Goal: Information Seeking & Learning: Learn about a topic

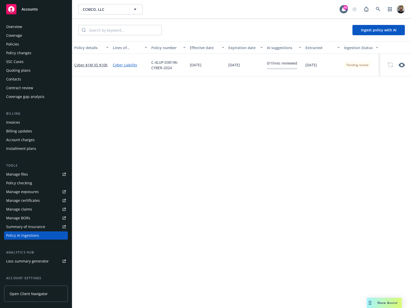
click at [37, 45] on div "Policies" at bounding box center [36, 44] width 60 height 8
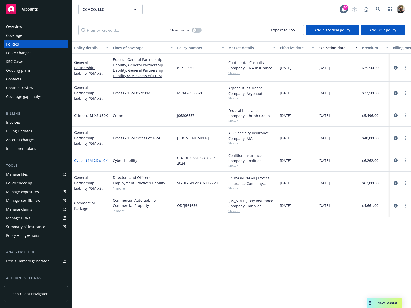
click at [101, 158] on span "- $1M XS $10K" at bounding box center [95, 160] width 23 height 5
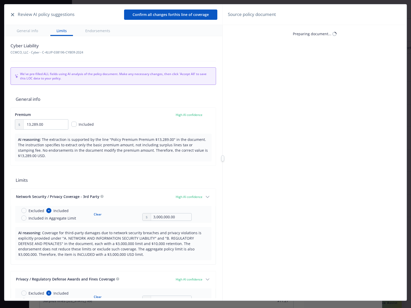
click at [12, 14] on icon "button" at bounding box center [12, 14] width 3 height 3
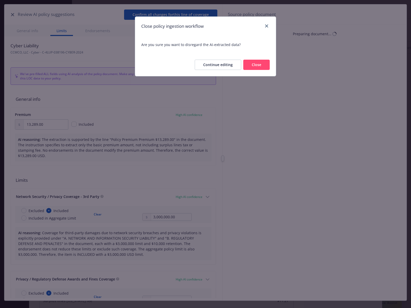
click at [256, 66] on button "Close" at bounding box center [256, 65] width 26 height 10
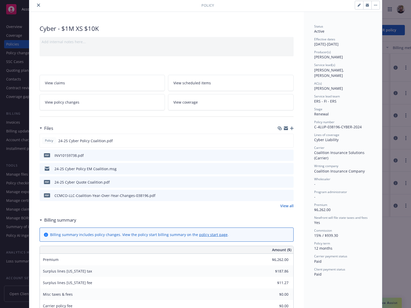
scroll to position [26, 0]
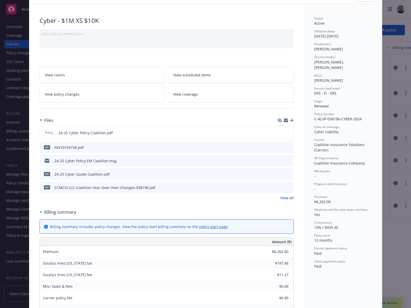
click at [324, 116] on span "C-4LUP-038196-CYBER-2024" at bounding box center [338, 118] width 48 height 5
copy span "C-4LUP-038196-CYBER-2024"
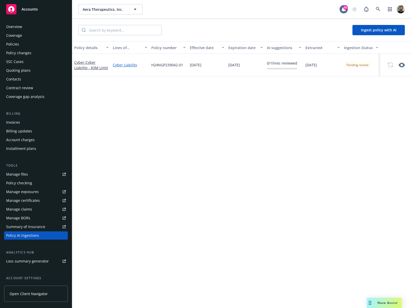
click at [15, 42] on div "Policies" at bounding box center [12, 44] width 13 height 8
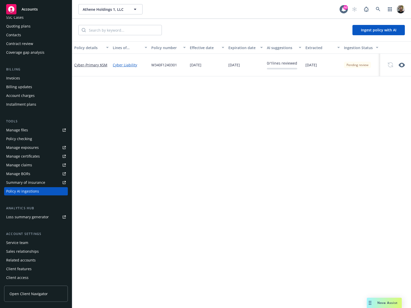
scroll to position [21, 0]
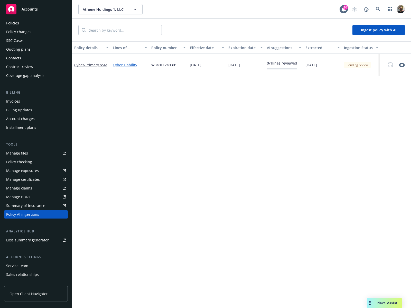
click at [27, 22] on div "Policies" at bounding box center [36, 23] width 60 height 8
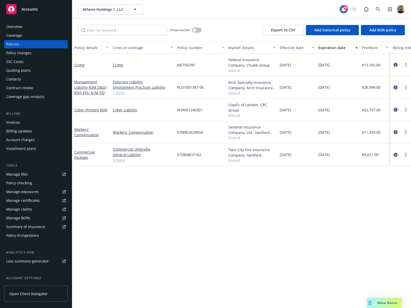
click at [122, 161] on link "4 more" at bounding box center [143, 159] width 60 height 5
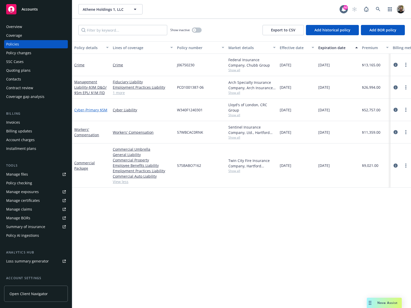
click at [94, 109] on span "- Primary $5M" at bounding box center [95, 109] width 23 height 5
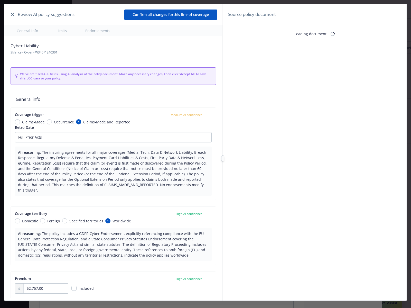
type textarea "x"
click at [12, 13] on icon "button" at bounding box center [12, 14] width 3 height 3
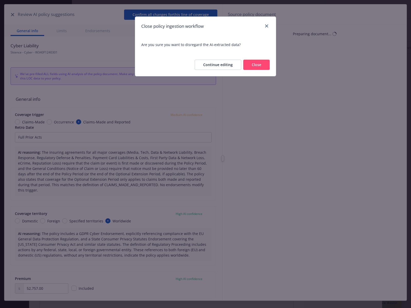
click at [255, 63] on button "Close" at bounding box center [256, 65] width 26 height 10
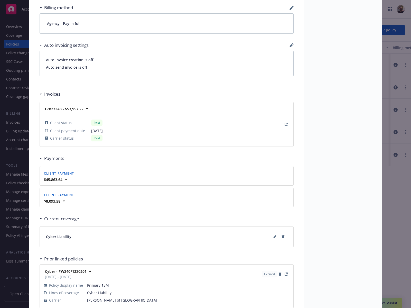
scroll to position [393, 0]
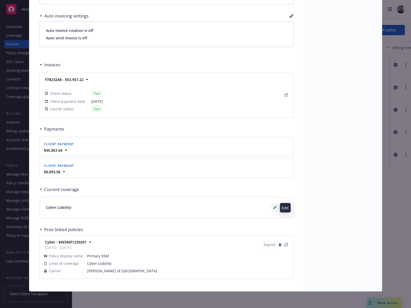
click at [273, 208] on icon at bounding box center [274, 207] width 3 height 3
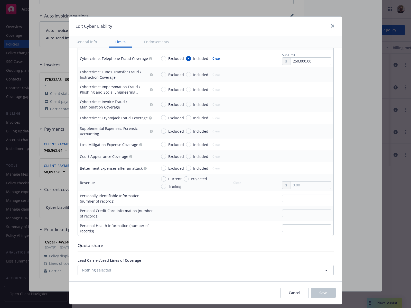
scroll to position [911, 0]
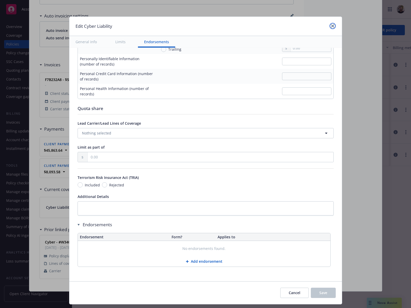
click at [331, 27] on icon "close" at bounding box center [332, 25] width 3 height 3
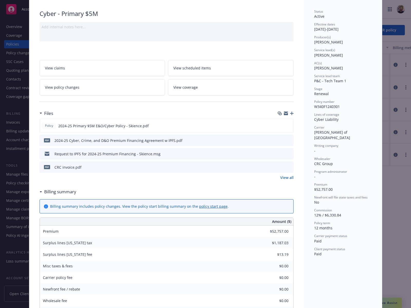
scroll to position [0, 0]
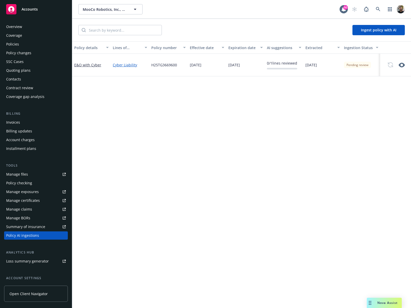
click at [33, 46] on div "Policies" at bounding box center [36, 44] width 60 height 8
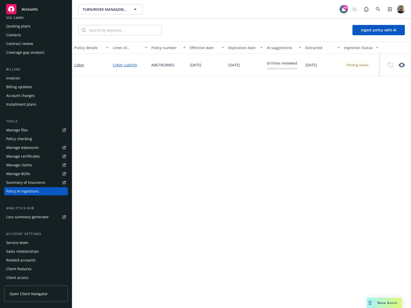
scroll to position [17, 0]
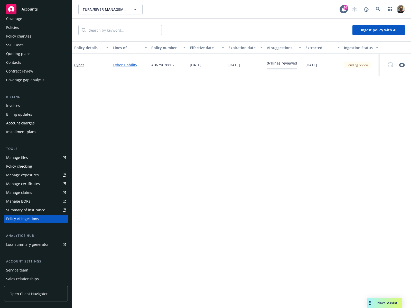
click at [30, 25] on div "Policies" at bounding box center [36, 27] width 60 height 8
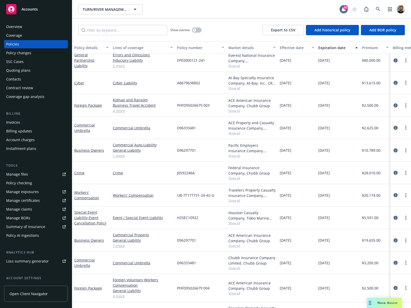
scroll to position [60, 0]
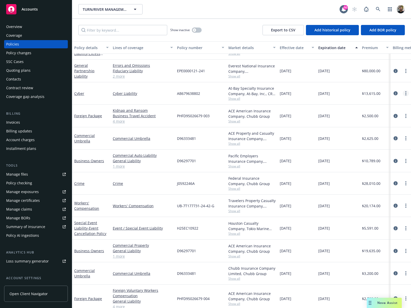
click at [405, 94] on circle "more" at bounding box center [405, 94] width 1 height 1
click at [394, 92] on icon "circleInformation" at bounding box center [396, 93] width 4 height 4
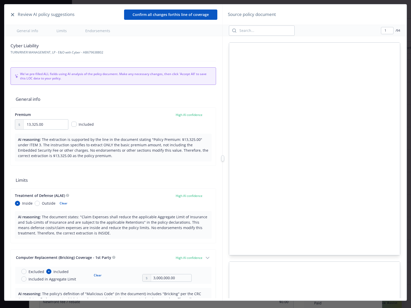
type textarea "x"
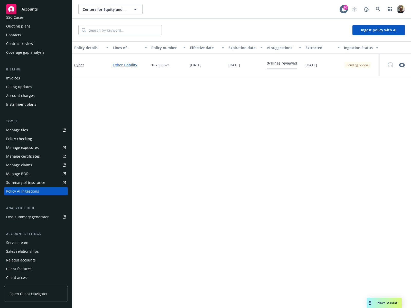
scroll to position [2, 0]
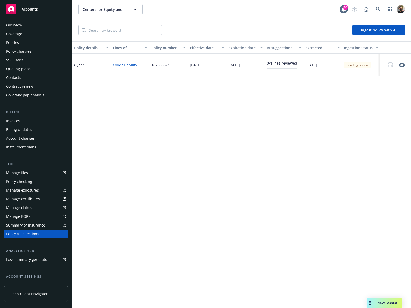
click at [39, 40] on div "Policies" at bounding box center [36, 43] width 60 height 8
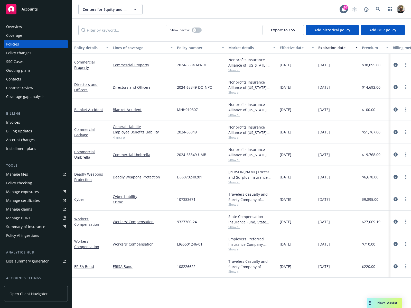
scroll to position [44, 0]
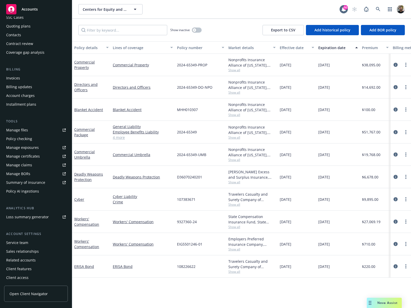
click at [27, 193] on div "Policy AI ingestions" at bounding box center [22, 191] width 33 height 8
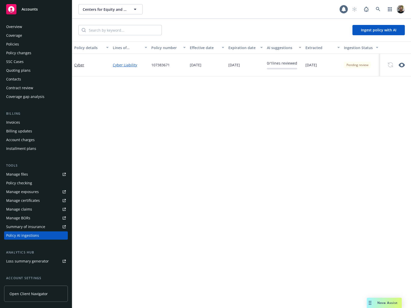
scroll to position [44, 0]
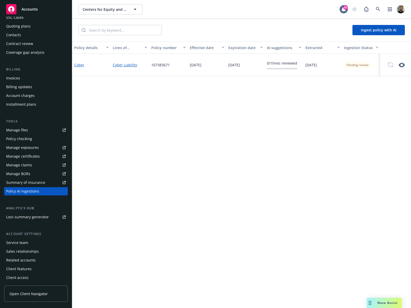
click at [80, 64] on link "Cyber" at bounding box center [79, 64] width 10 height 5
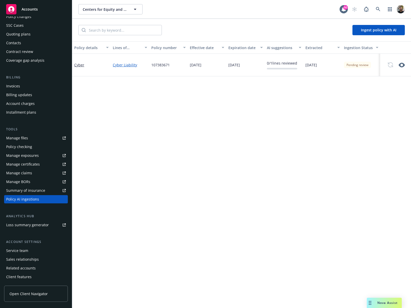
scroll to position [25, 0]
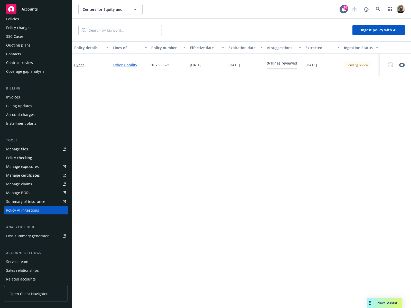
click at [27, 21] on div "Policies" at bounding box center [36, 19] width 60 height 8
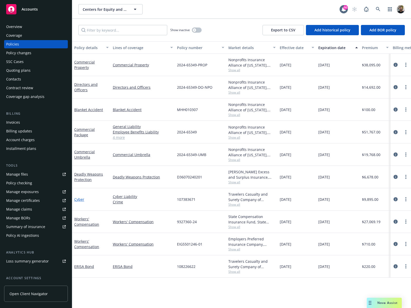
click at [80, 198] on link "Cyber" at bounding box center [79, 199] width 10 height 5
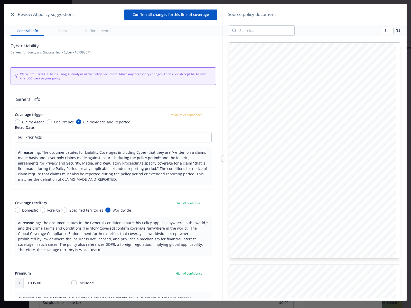
click at [12, 14] on icon "button" at bounding box center [12, 14] width 3 height 3
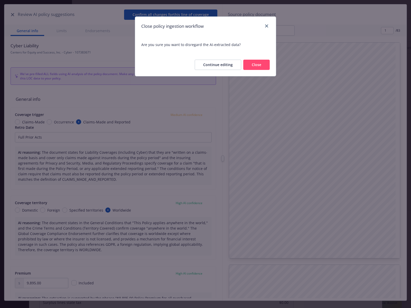
click at [260, 65] on button "Close" at bounding box center [256, 65] width 26 height 10
